Goal: Task Accomplishment & Management: Manage account settings

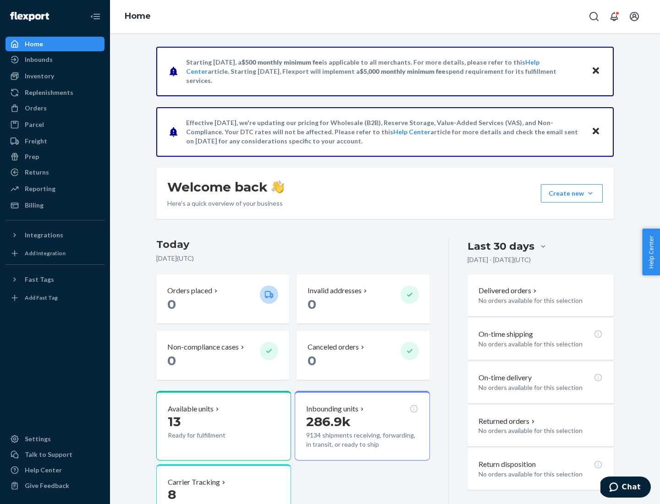
click at [590, 193] on button "Create new Create new inbound Create new order Create new product" at bounding box center [572, 193] width 62 height 18
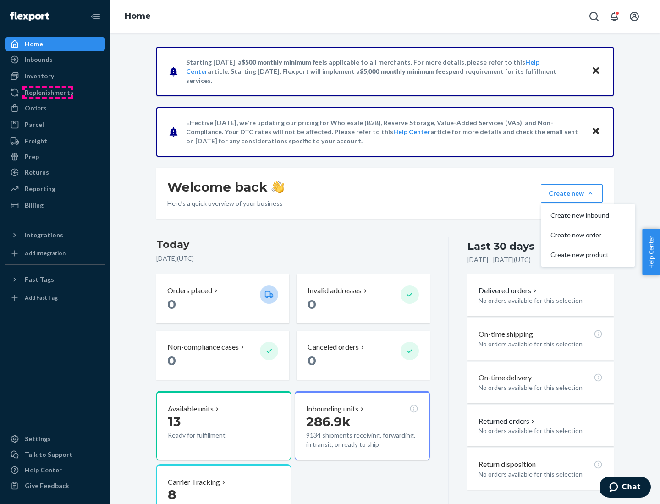
click at [48, 93] on div "Replenishments" at bounding box center [49, 92] width 49 height 9
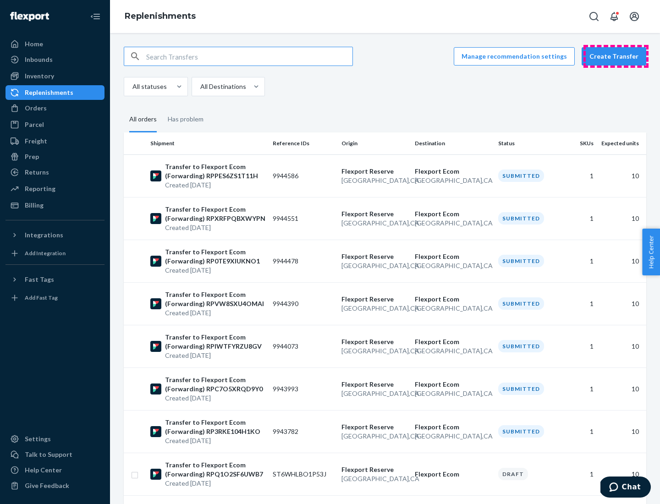
click at [616, 56] on button "Create Transfer" at bounding box center [614, 56] width 65 height 18
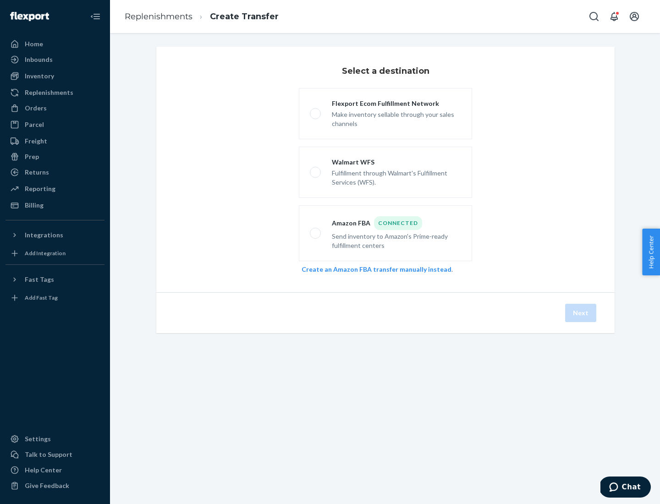
click at [397, 104] on div "Flexport Ecom Fulfillment Network" at bounding box center [396, 103] width 129 height 9
click at [316, 111] on input "Flexport Ecom Fulfillment Network Make inventory sellable through your sales ch…" at bounding box center [313, 114] width 6 height 6
radio input "true"
click at [581, 313] on button "Next" at bounding box center [580, 313] width 31 height 18
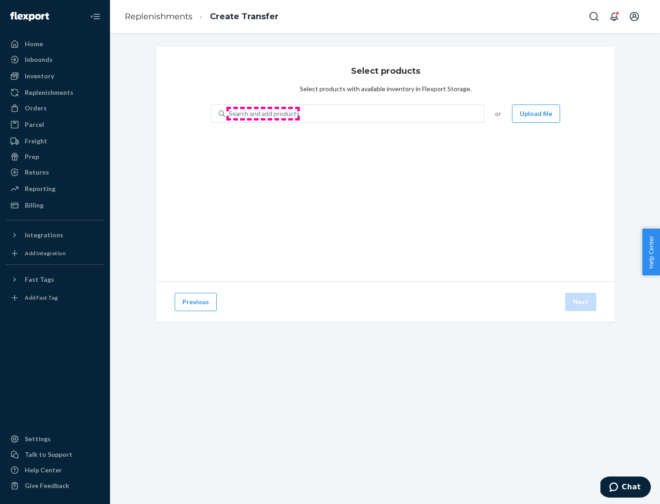
click at [263, 114] on div "Search and add products" at bounding box center [264, 113] width 71 height 9
click at [230, 114] on input "Search and add products" at bounding box center [229, 113] width 1 height 9
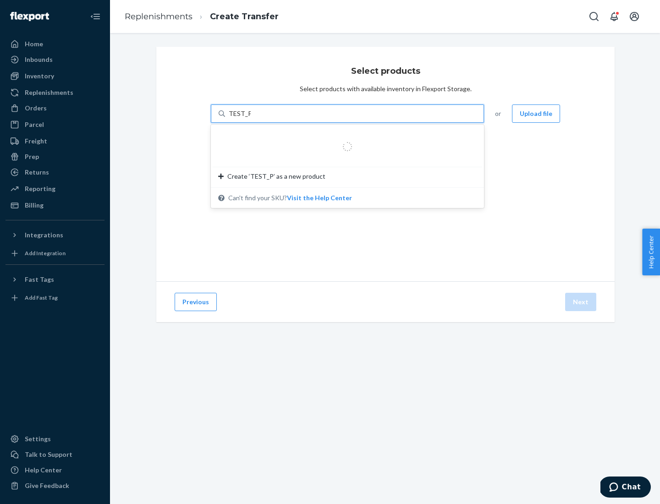
type input "TEST_PRODUCT"
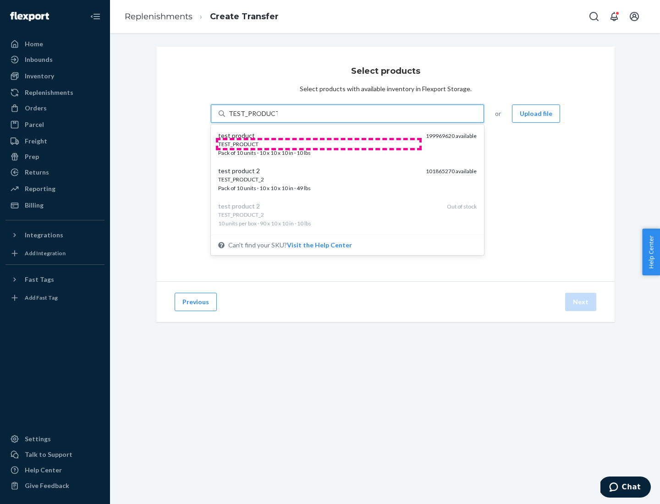
click at [319, 144] on div "TEST_PRODUCT" at bounding box center [318, 144] width 200 height 8
click at [278, 118] on input "TEST_PRODUCT" at bounding box center [253, 113] width 49 height 9
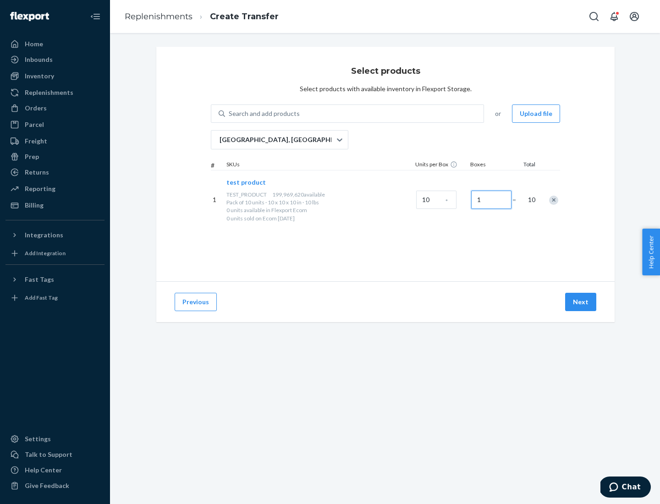
type input "1"
click at [581, 302] on button "Next" at bounding box center [580, 302] width 31 height 18
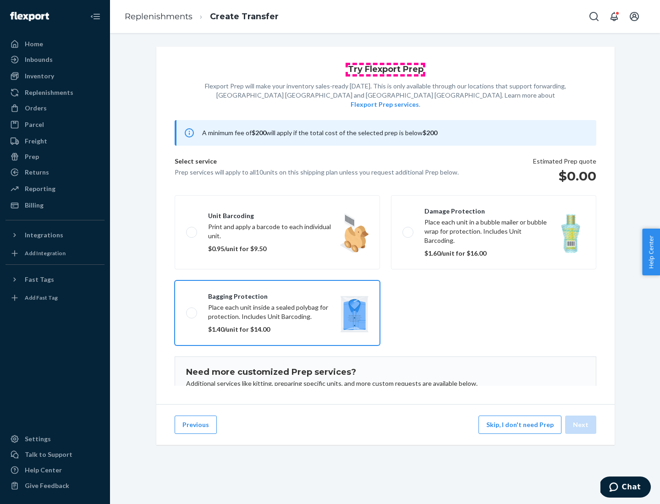
click at [186, 310] on input "Bagging protection Place each unit inside a sealed polybag for protection. Incl…" at bounding box center [189, 313] width 6 height 6
checkbox input "true"
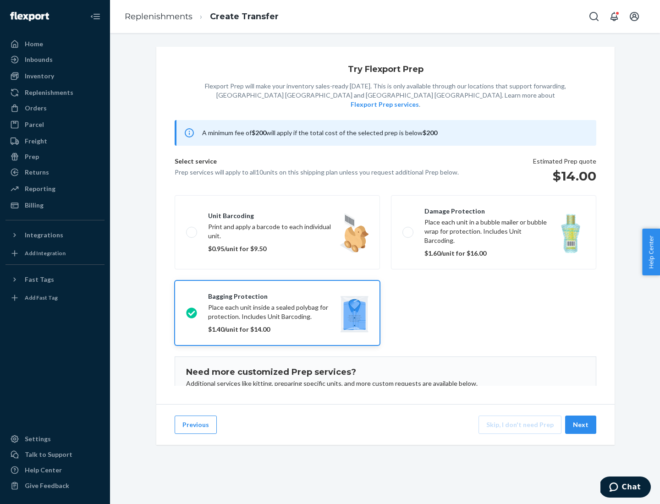
click at [581, 425] on button "Next" at bounding box center [580, 425] width 31 height 18
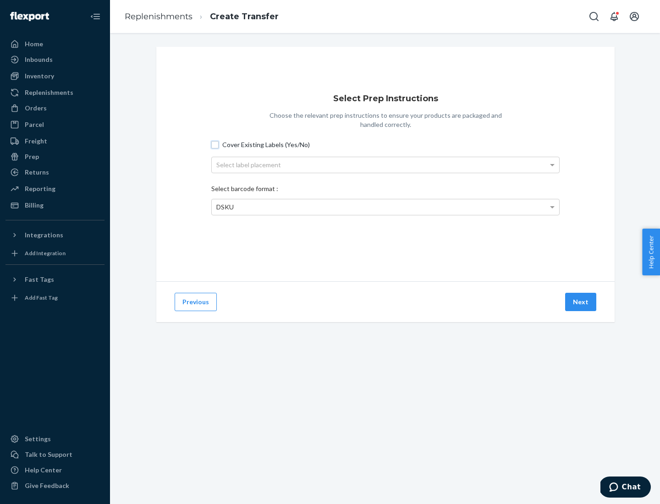
click at [215, 144] on input "Cover Existing Labels (Yes/No)" at bounding box center [214, 144] width 7 height 7
checkbox input "true"
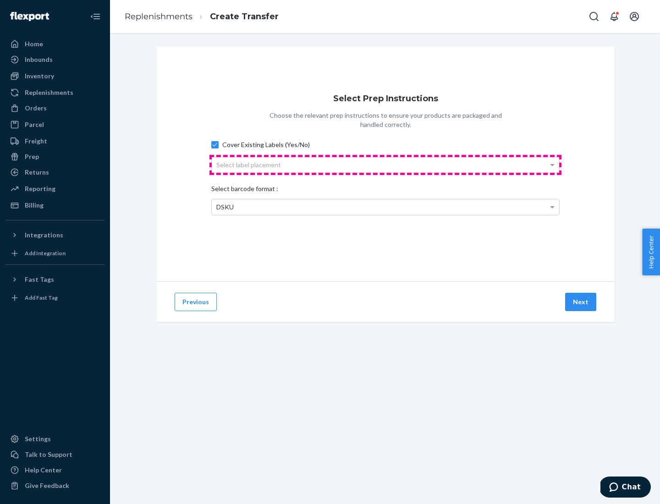
click at [386, 165] on div "Select label placement" at bounding box center [385, 165] width 347 height 16
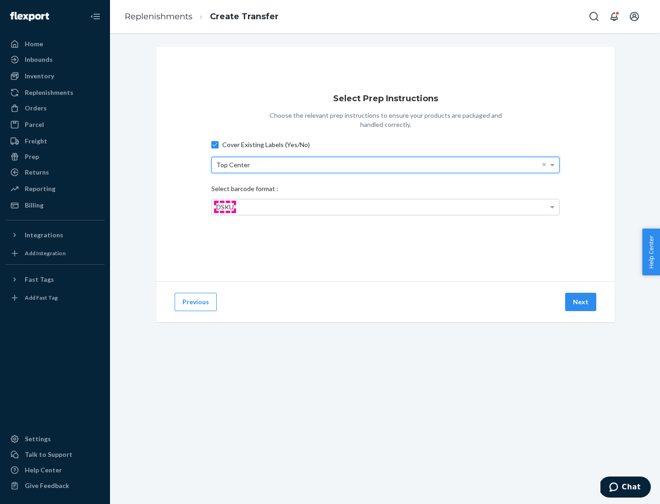
click at [225, 207] on span "DSKU" at bounding box center [224, 207] width 17 height 8
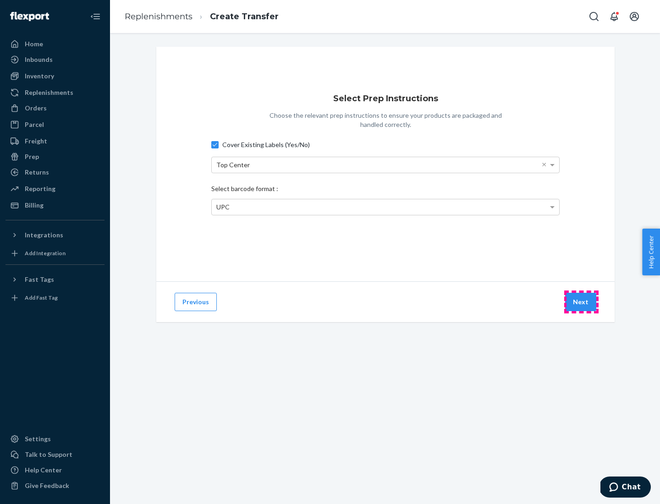
click at [581, 302] on button "Next" at bounding box center [580, 302] width 31 height 18
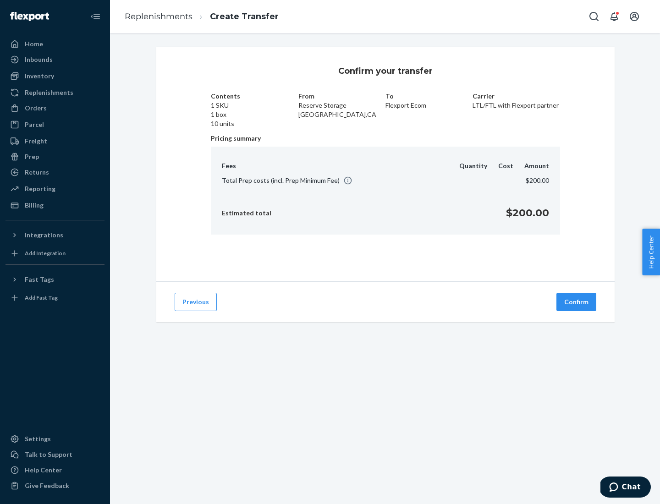
click at [577, 302] on button "Confirm" at bounding box center [577, 302] width 40 height 18
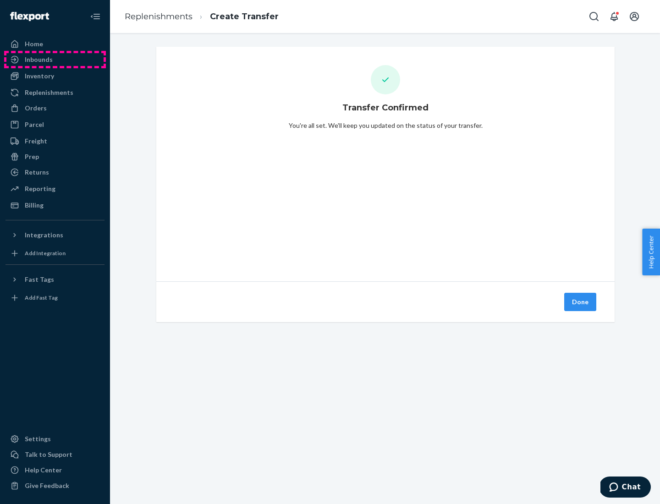
click at [55, 60] on div "Inbounds" at bounding box center [54, 59] width 97 height 13
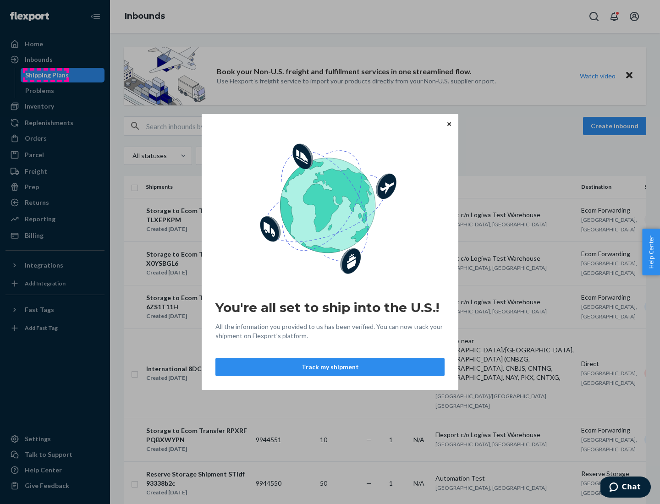
click at [45, 75] on div "You're all set to ship into the U.S.! All the information you provided to us ha…" at bounding box center [330, 252] width 660 height 504
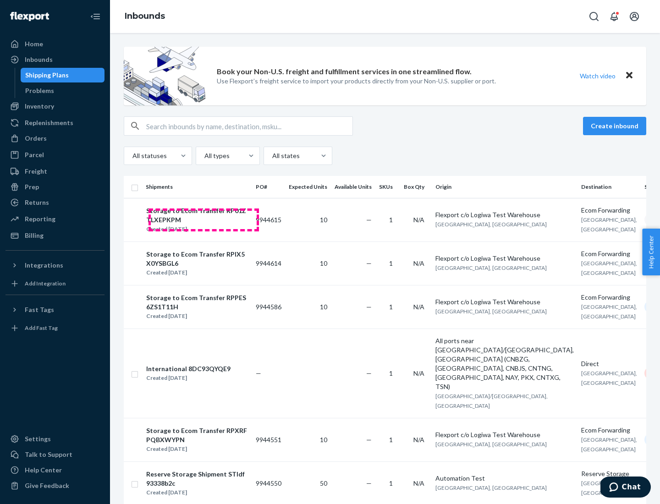
click at [204, 220] on div "Storage to Ecom Transfer RP01ZTLXEPKPM" at bounding box center [197, 215] width 102 height 18
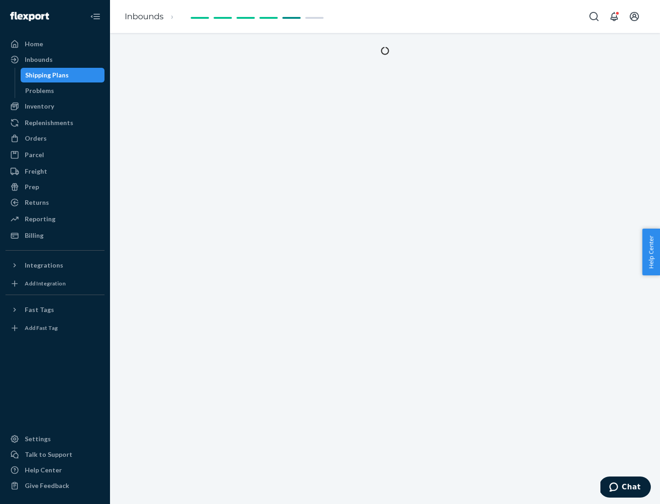
click at [31, 187] on div "Prep" at bounding box center [32, 186] width 14 height 9
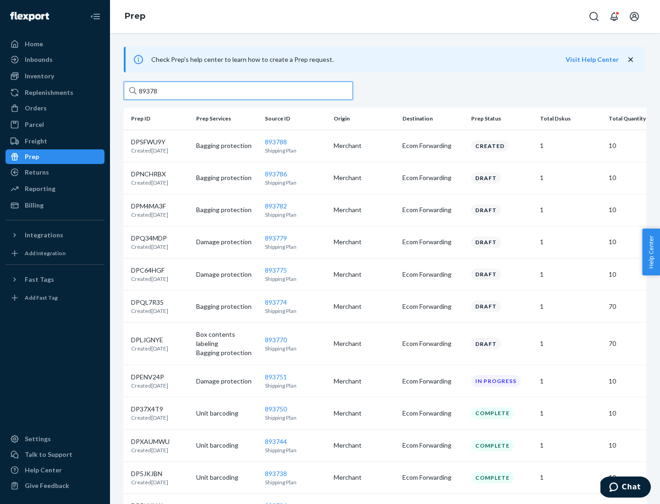
type input "893789"
